Goal: Task Accomplishment & Management: Use online tool/utility

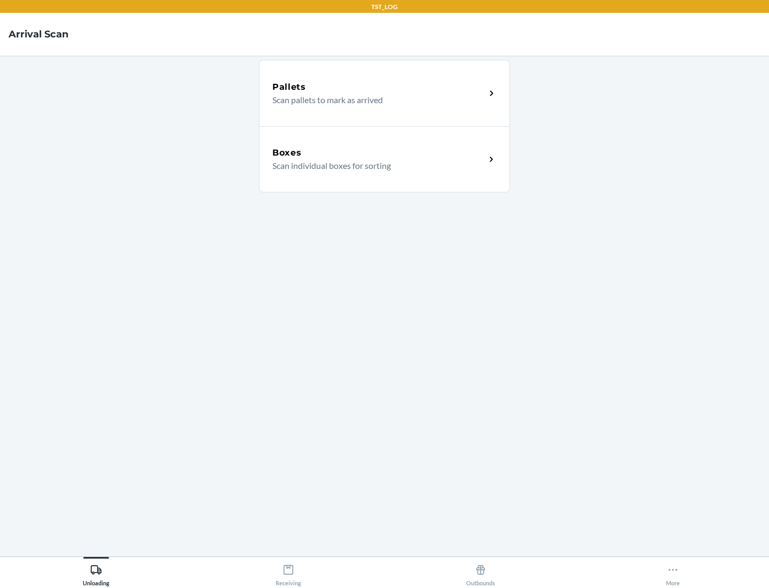
click at [379, 153] on div "Boxes" at bounding box center [378, 152] width 213 height 13
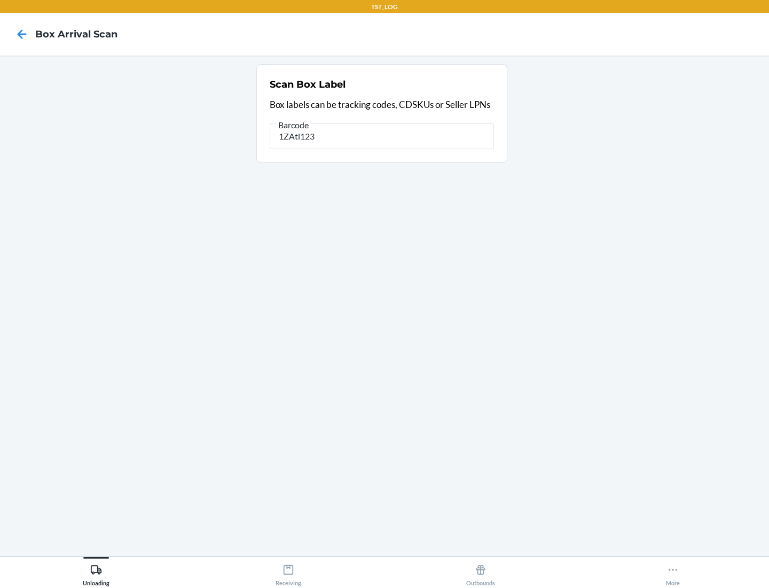
type input "1ZAti123"
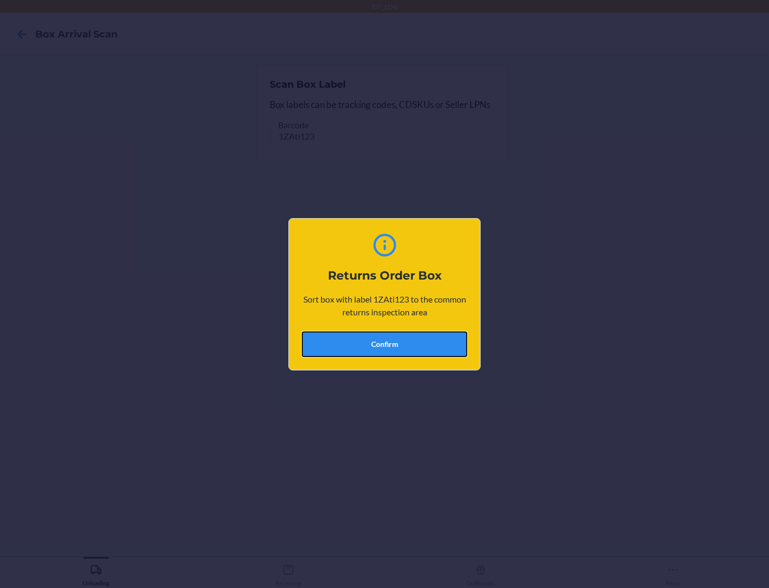
click at [385, 343] on button "Confirm" at bounding box center [385, 344] width 166 height 26
